Goal: Task Accomplishment & Management: Manage account settings

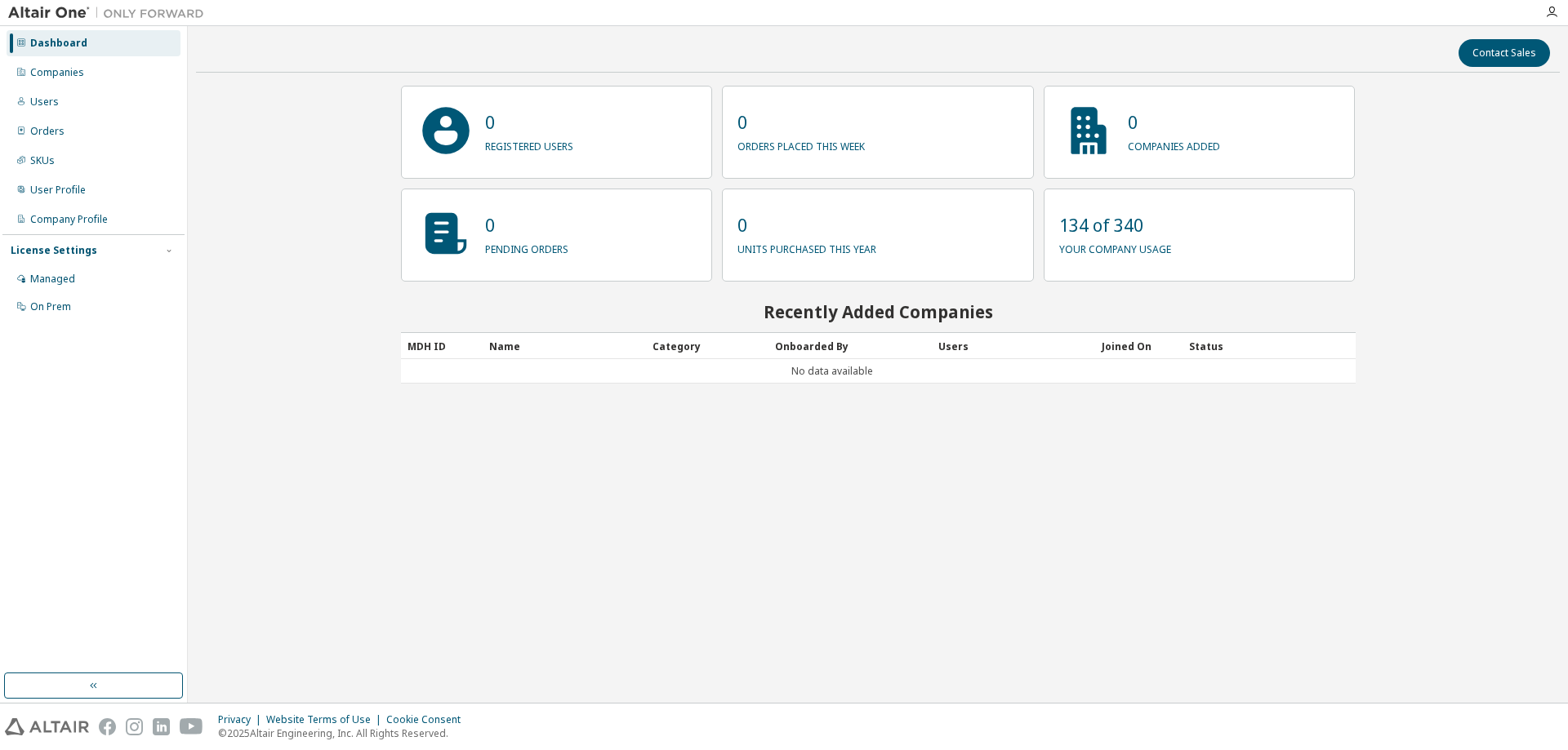
click at [324, 176] on div "Contact Sales 0 registered users 0 orders placed this week 0 companies added 0 …" at bounding box center [878, 364] width 1364 height 661
click at [75, 270] on div "Managed" at bounding box center [94, 279] width 174 height 26
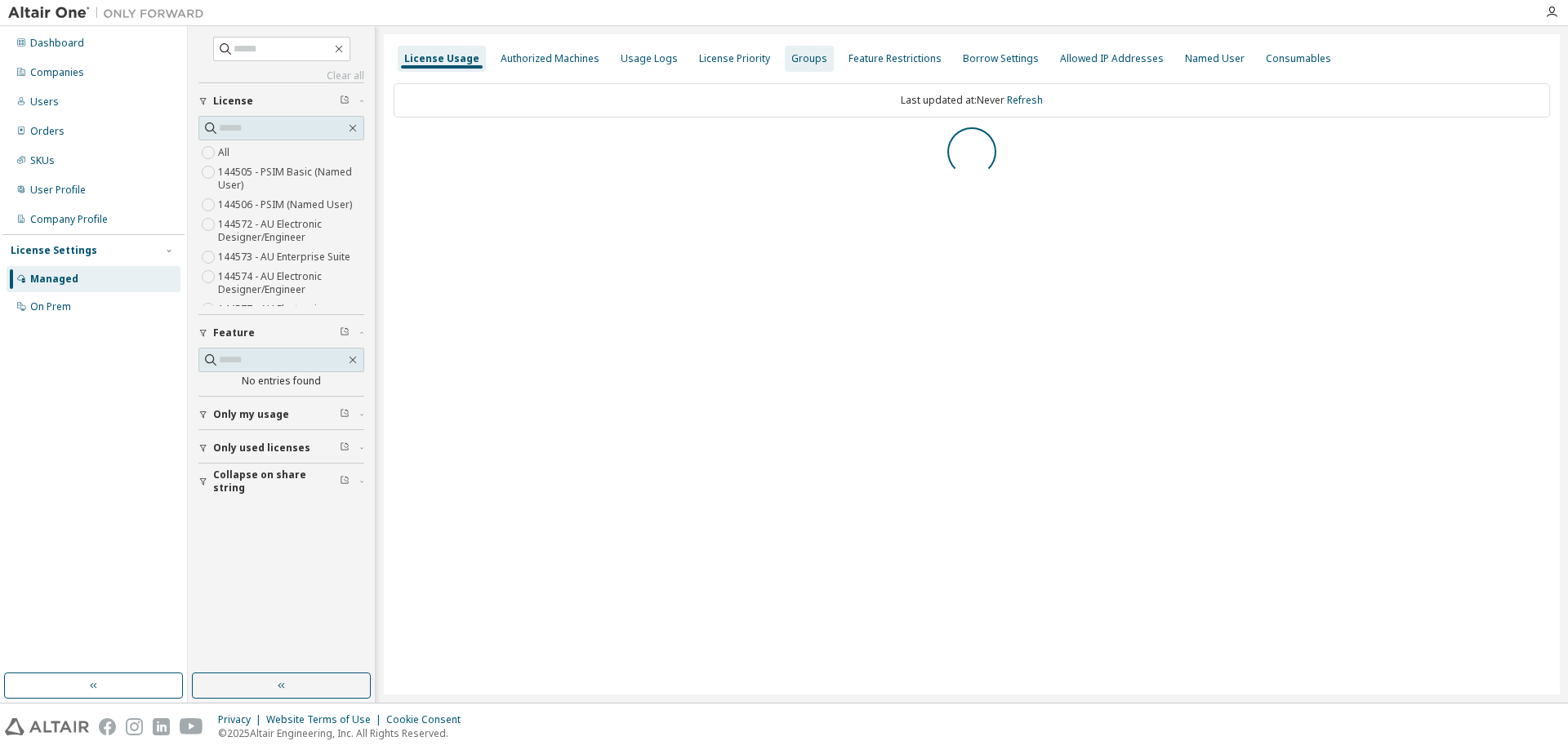
click at [799, 58] on div "Groups" at bounding box center [809, 59] width 36 height 14
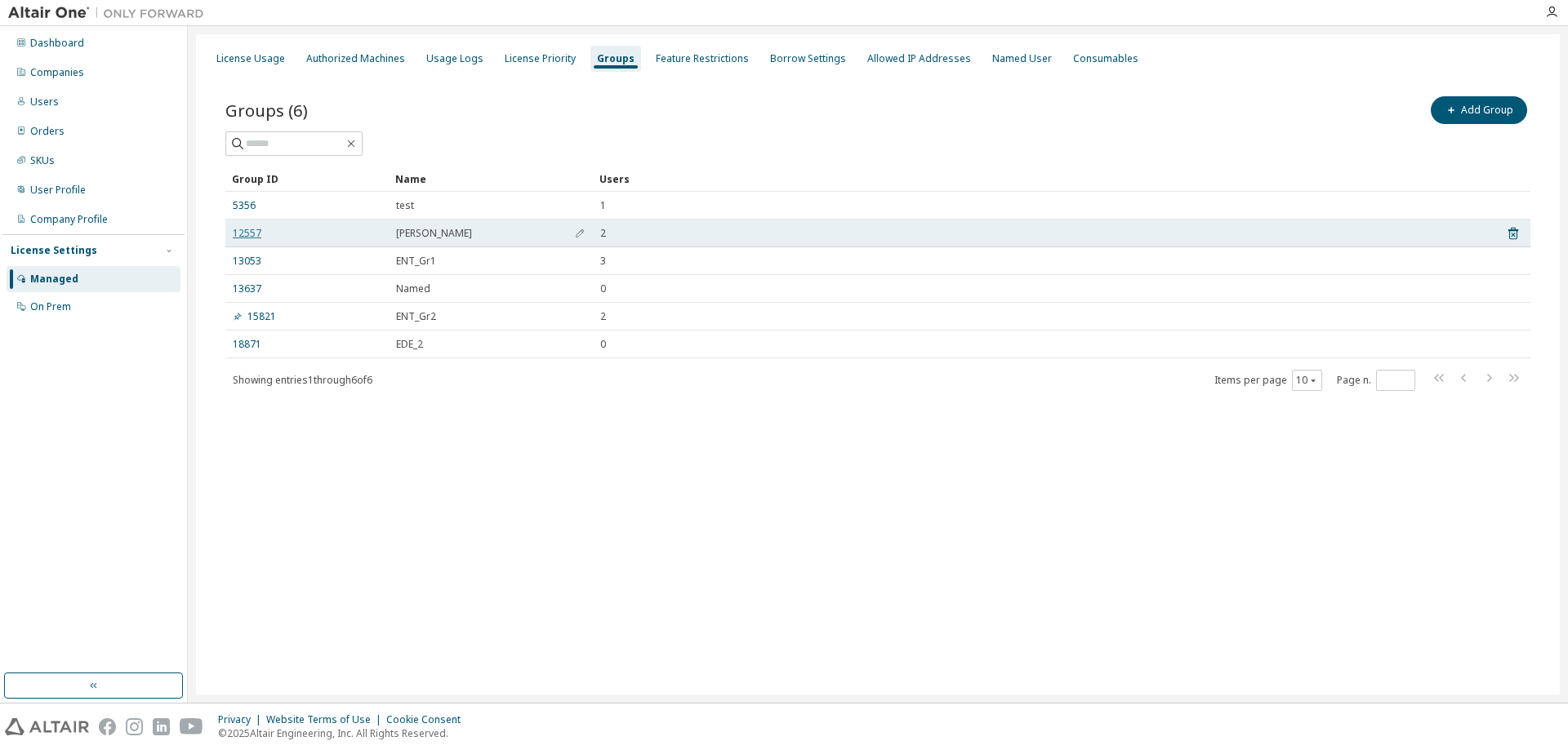
click at [246, 236] on link "12557" at bounding box center [247, 234] width 29 height 14
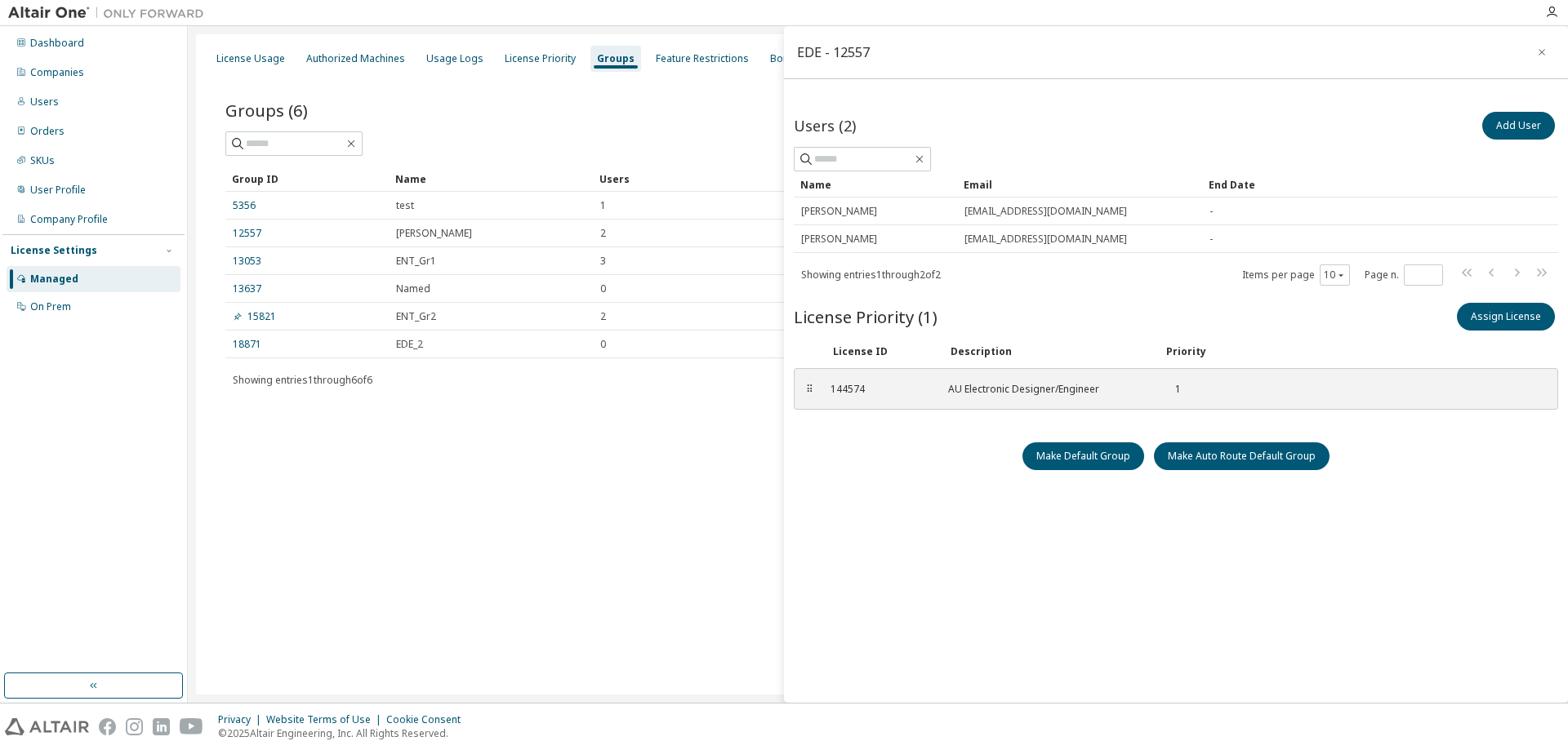
click at [1537, 60] on button "button" at bounding box center [1542, 52] width 26 height 26
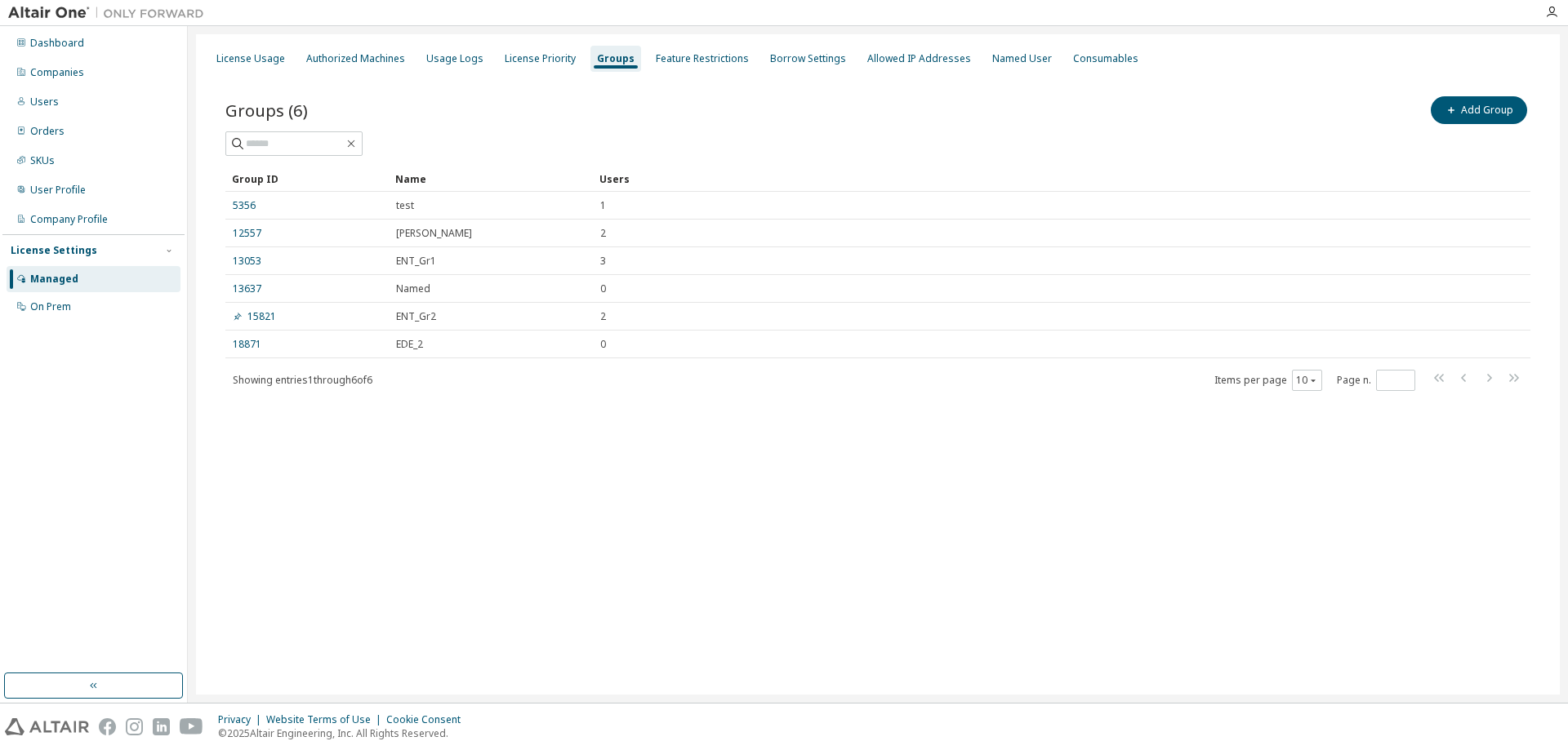
click at [1163, 531] on div "License Usage Authorized Machines Usage Logs License Priority Groups Feature Re…" at bounding box center [878, 364] width 1364 height 661
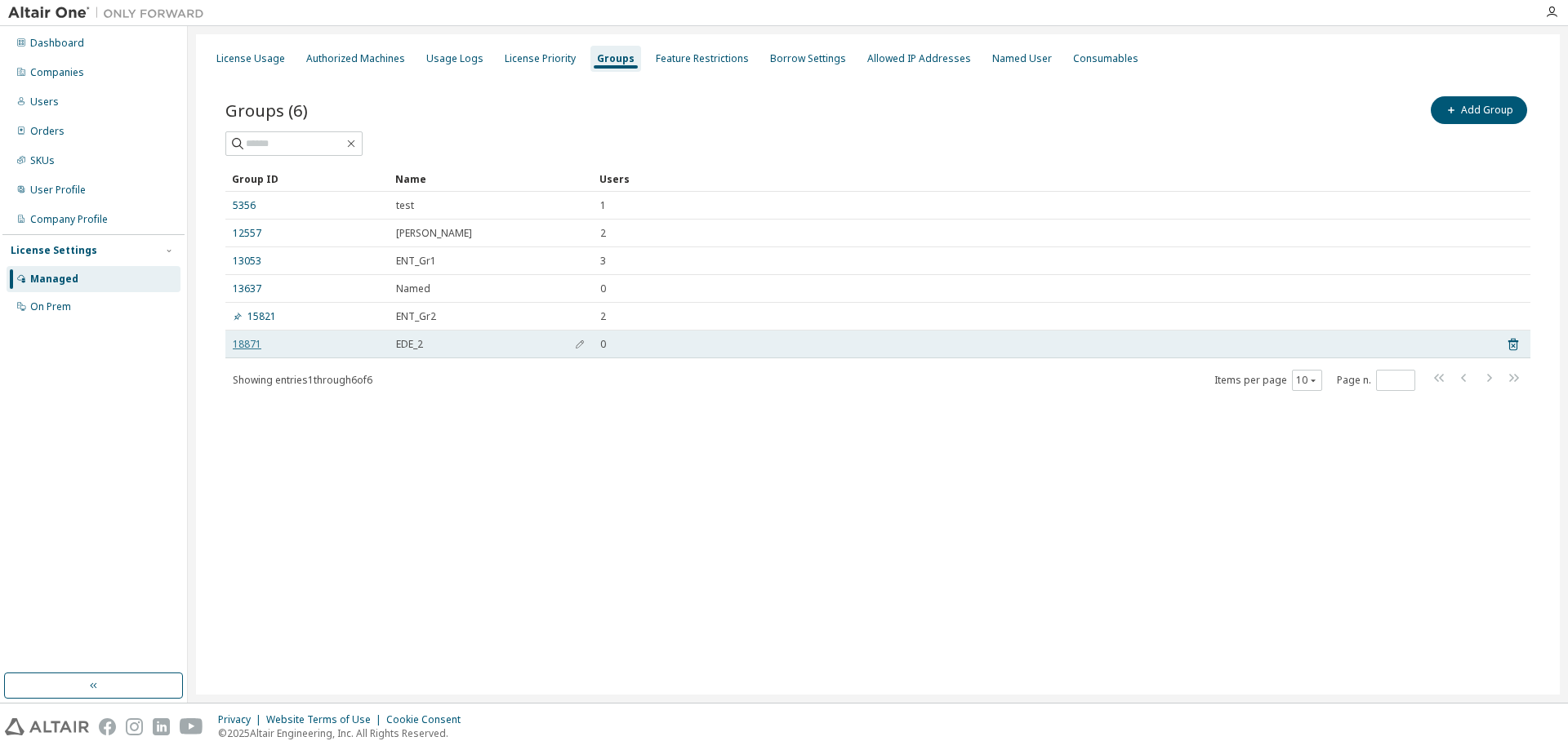
click at [256, 342] on link "18871" at bounding box center [247, 345] width 29 height 14
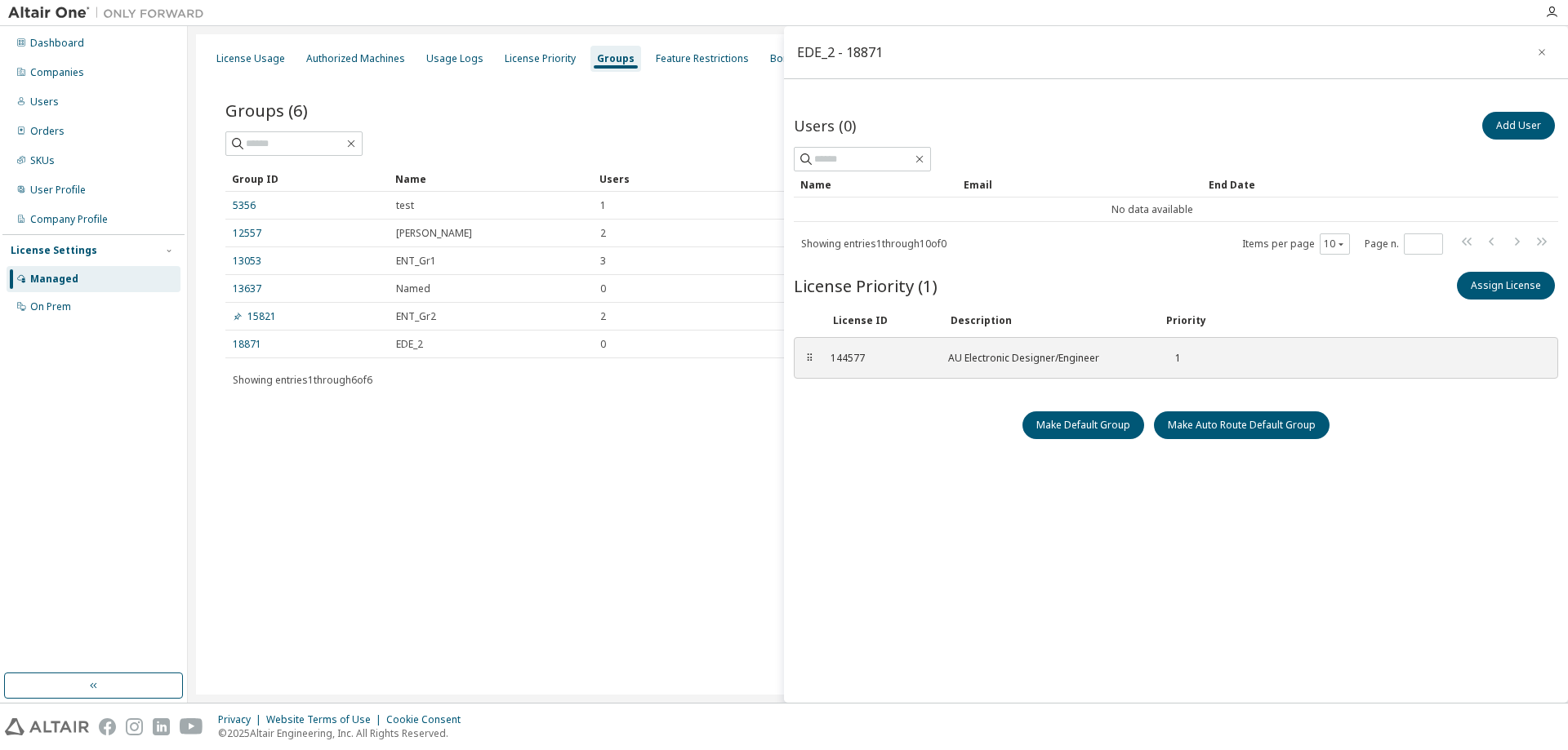
drag, startPoint x: 1535, startPoint y: 45, endPoint x: 1467, endPoint y: 8, distance: 77.4
click at [1534, 45] on button "button" at bounding box center [1542, 52] width 26 height 26
